Goal: Check status

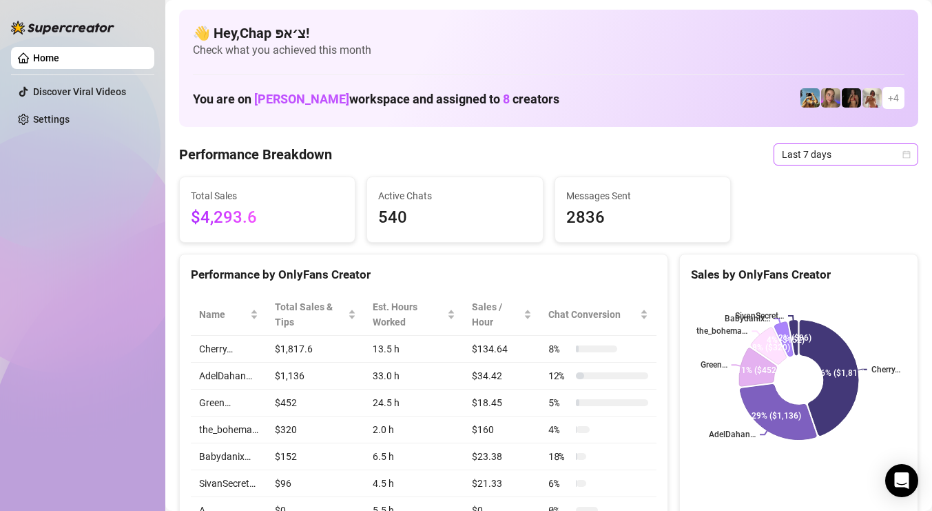
click at [836, 161] on span "Last 7 days" at bounding box center [846, 154] width 128 height 21
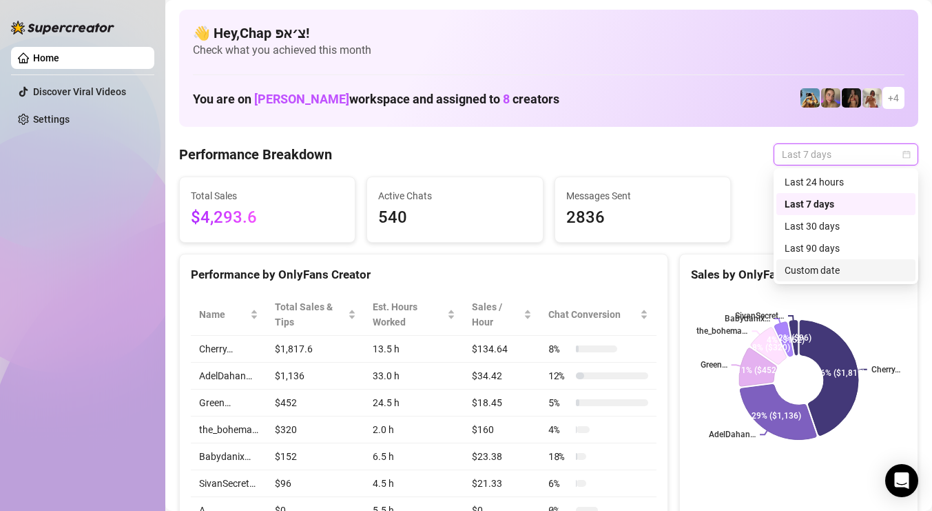
click at [806, 274] on div "Custom date" at bounding box center [846, 270] width 123 height 15
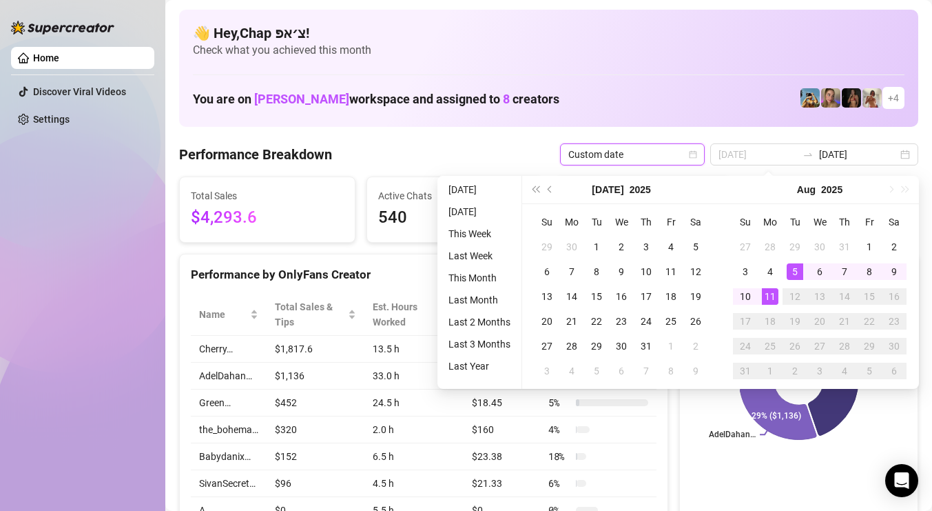
type input "[DATE]"
click at [778, 296] on td "11" at bounding box center [770, 296] width 25 height 25
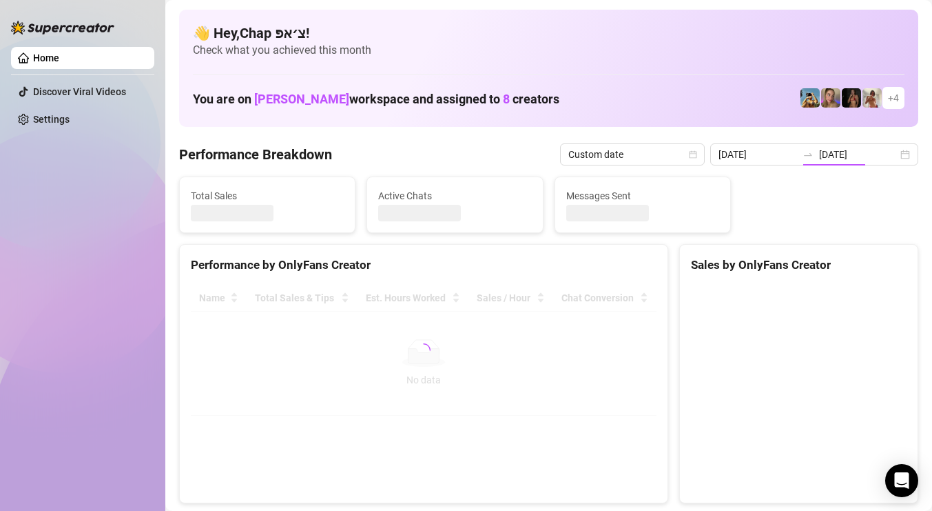
type input "[DATE]"
